Goal: Information Seeking & Learning: Learn about a topic

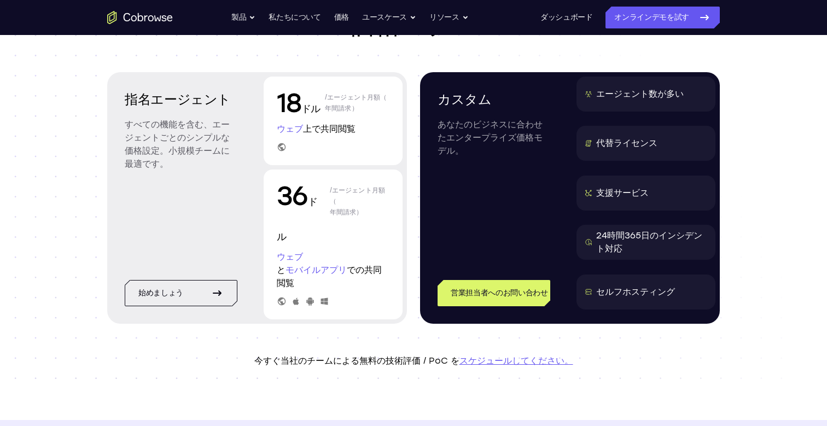
scroll to position [97, 0]
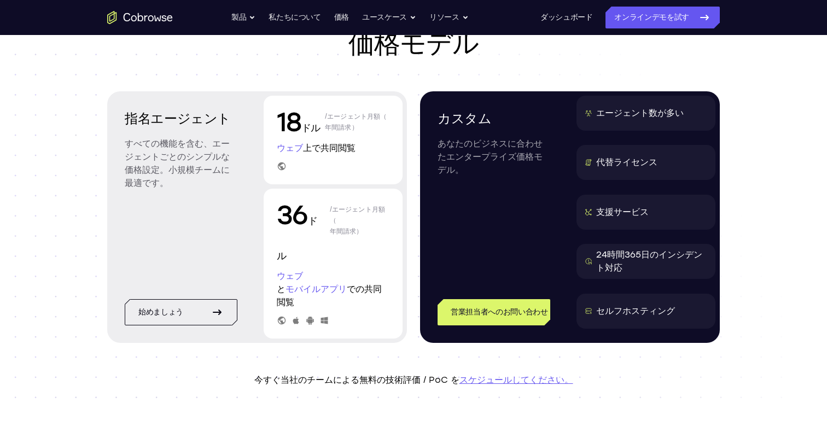
click at [290, 148] on font "ウェブ" at bounding box center [290, 148] width 26 height 10
click at [293, 148] on font "ウェブ" at bounding box center [290, 148] width 26 height 10
click at [311, 152] on font "上で共同閲覧" at bounding box center [329, 148] width 53 height 10
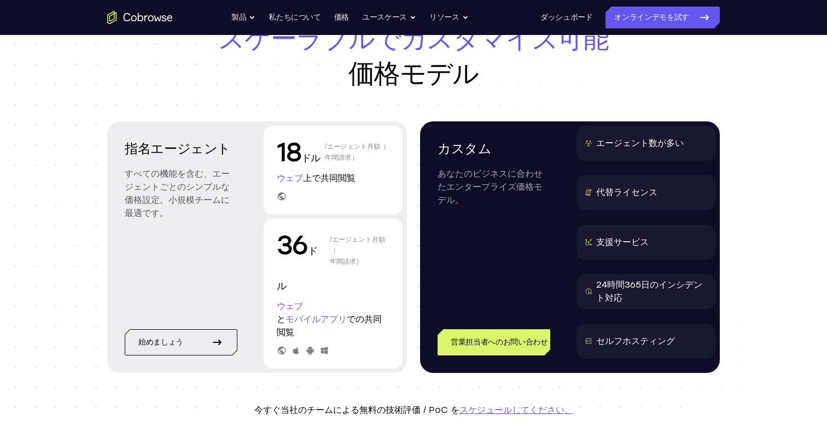
scroll to position [0, 0]
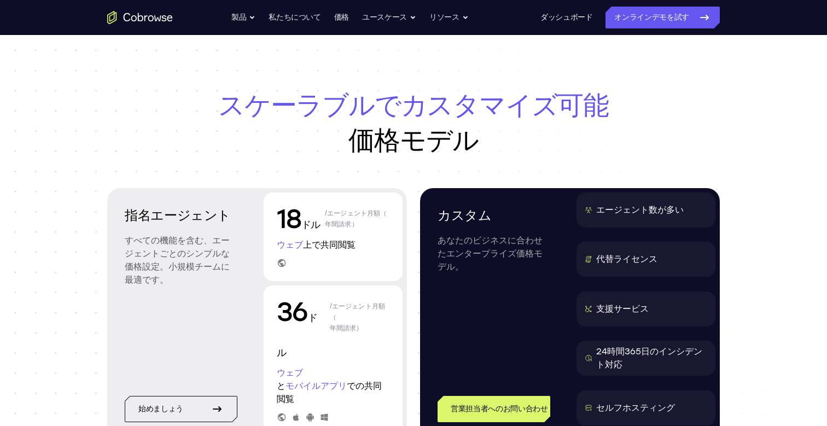
click at [488, 85] on header "スケーラブルでカスタマイズ可能 価格モデル 指名エージェント すべての機能を含む、エージェントごとのシンプルな価格設定。小規模チームに最適です。 始めましょう…" at bounding box center [413, 285] width 700 height 501
click at [390, 85] on header "スケーラブルでカスタマイズ可能 価格モデル 指名エージェント すべての機能を含む、エージェントごとのシンプルな価格設定。小規模チームに最適です。 始めましょう…" at bounding box center [413, 285] width 700 height 501
click at [492, 243] on font "あなたのビジネスに合わせたエンタープライズ価格モデル。" at bounding box center [490, 253] width 105 height 37
click at [343, 20] on font "価格" at bounding box center [341, 17] width 15 height 9
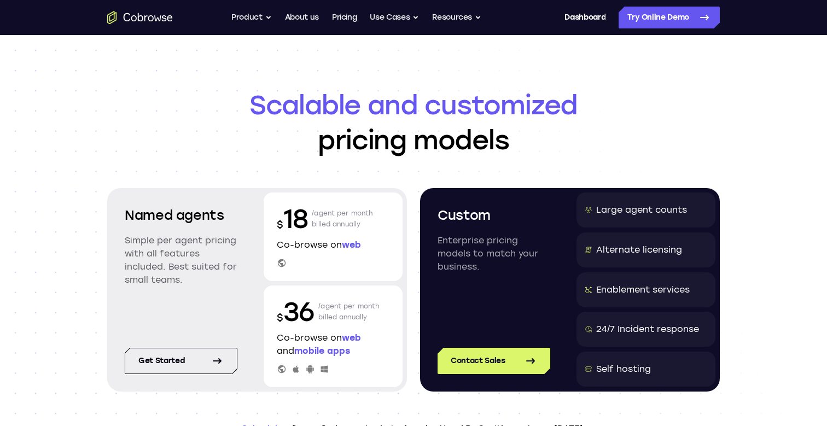
click at [306, 155] on h1 "Scalable and customized pricing models" at bounding box center [413, 123] width 613 height 70
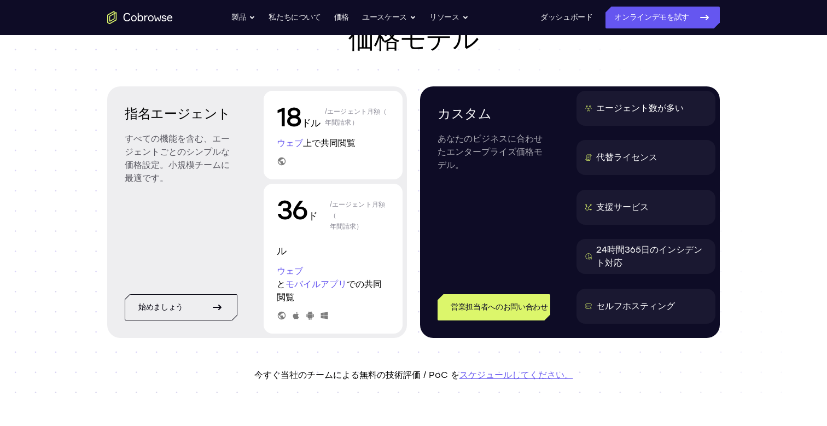
scroll to position [123, 0]
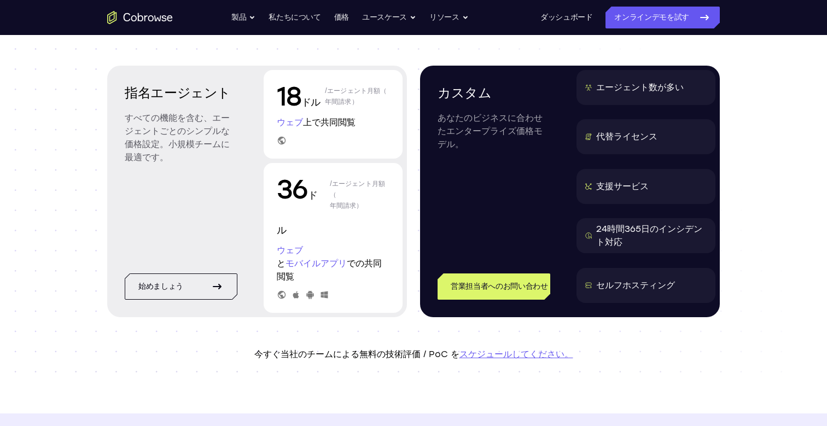
click at [617, 286] on font "セルフホスティング" at bounding box center [635, 285] width 79 height 10
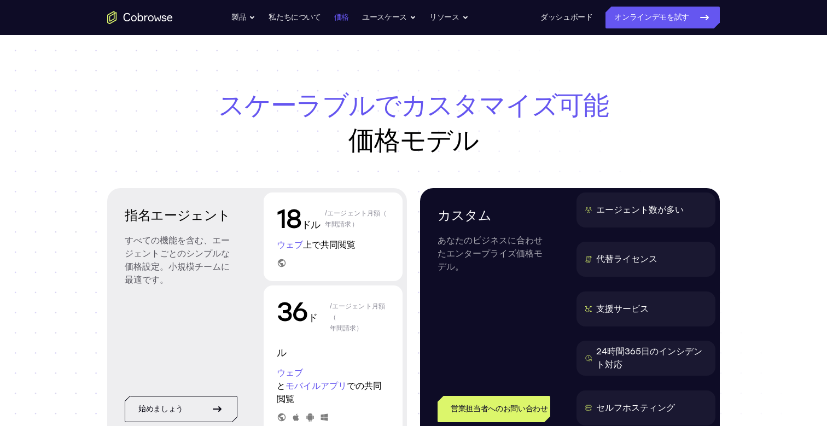
click at [344, 14] on font "価格" at bounding box center [341, 17] width 15 height 9
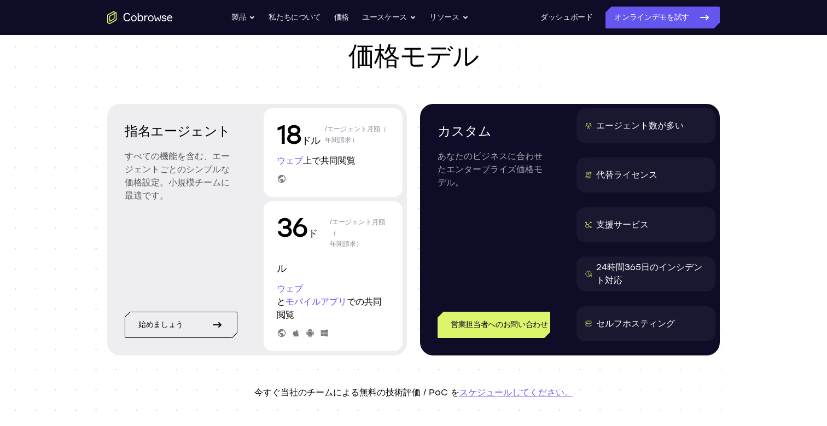
scroll to position [130, 0]
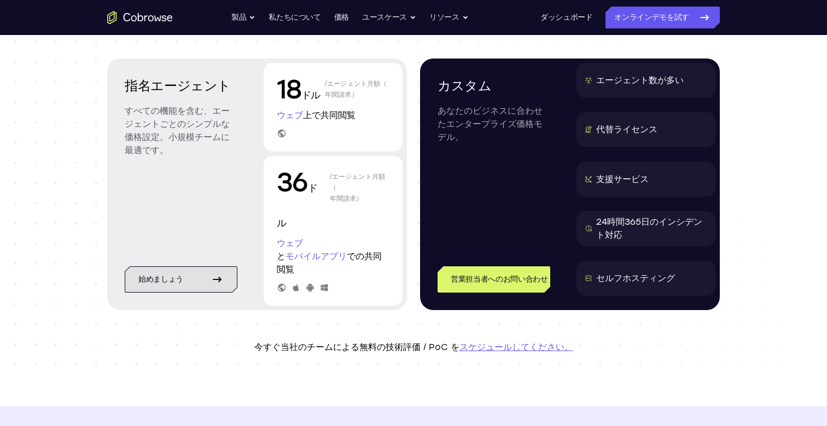
click at [228, 273] on link "始めましょう" at bounding box center [181, 279] width 113 height 26
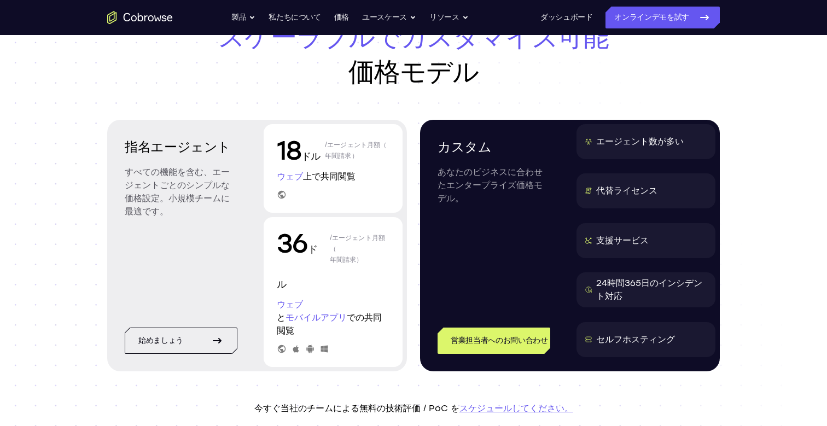
scroll to position [20, 0]
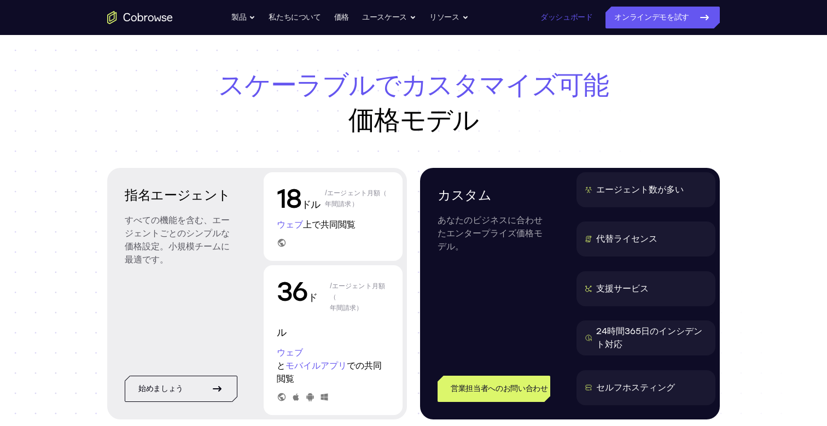
click at [566, 15] on font "ダッシュボード" at bounding box center [567, 17] width 53 height 9
